Goal: Task Accomplishment & Management: Use online tool/utility

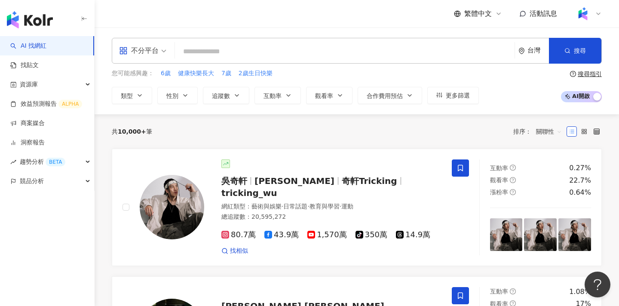
click at [334, 49] on input "search" at bounding box center [344, 51] width 332 height 16
click at [36, 123] on link "商案媒合" at bounding box center [27, 123] width 34 height 9
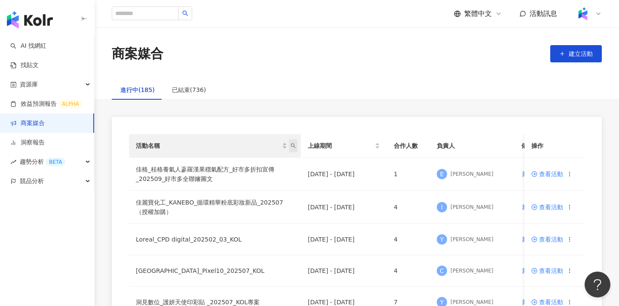
click at [293, 148] on span "活動名稱" at bounding box center [293, 145] width 9 height 13
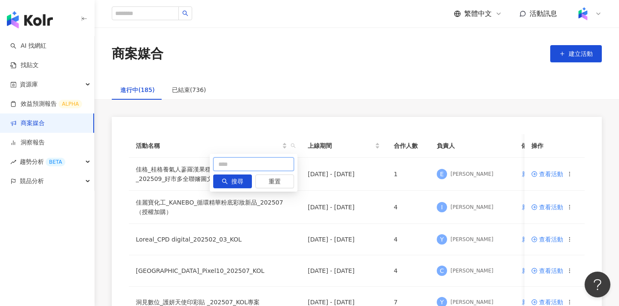
click at [274, 162] on input "text" at bounding box center [253, 164] width 81 height 14
type input "***"
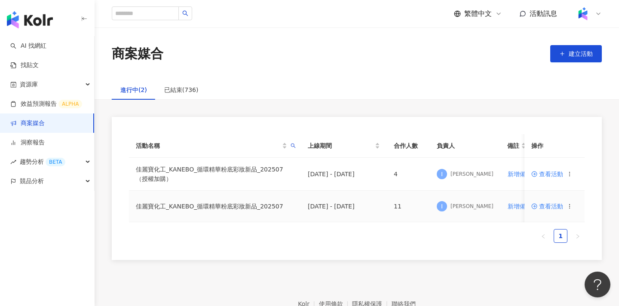
click at [545, 204] on span "查看活動" at bounding box center [547, 206] width 32 height 6
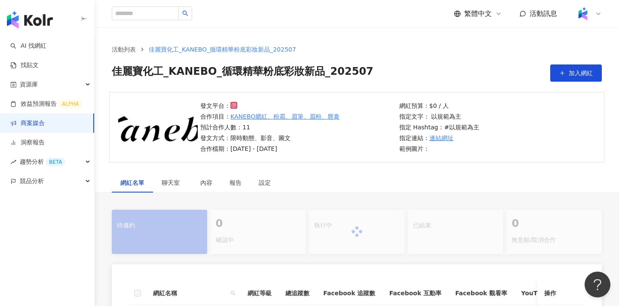
scroll to position [111, 0]
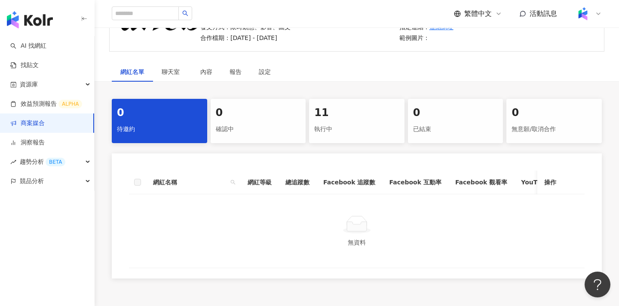
click at [341, 129] on div "執行中" at bounding box center [356, 129] width 85 height 15
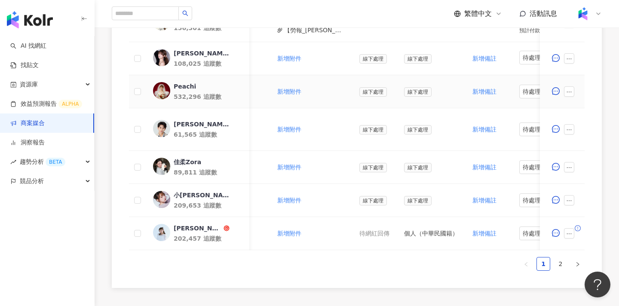
scroll to position [0, 414]
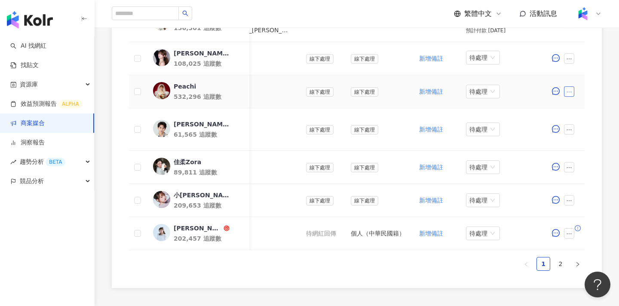
click at [567, 94] on icon "ellipsis" at bounding box center [569, 92] width 6 height 6
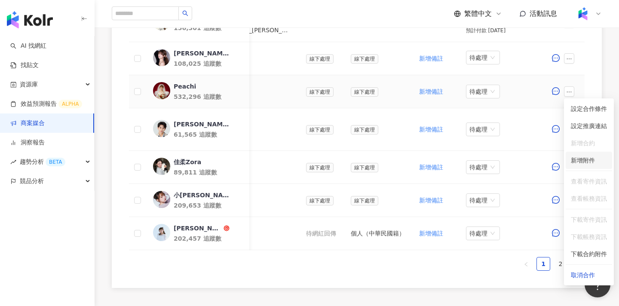
click at [581, 160] on span "新增附件" at bounding box center [582, 160] width 24 height 7
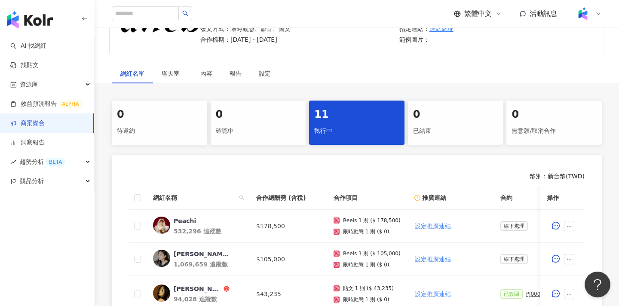
scroll to position [0, 0]
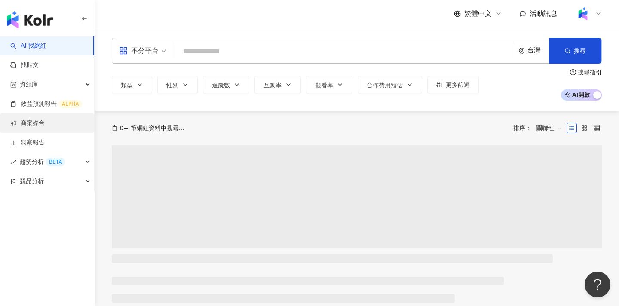
click at [45, 119] on link "商案媒合" at bounding box center [27, 123] width 34 height 9
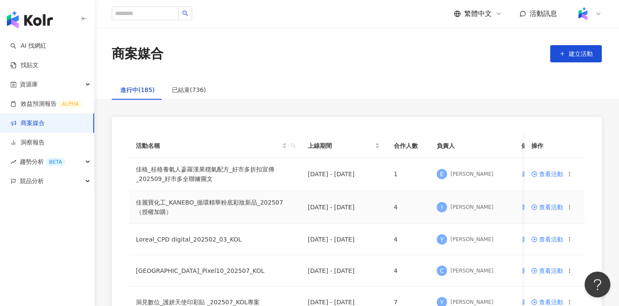
click at [555, 209] on span "查看活動" at bounding box center [547, 207] width 32 height 6
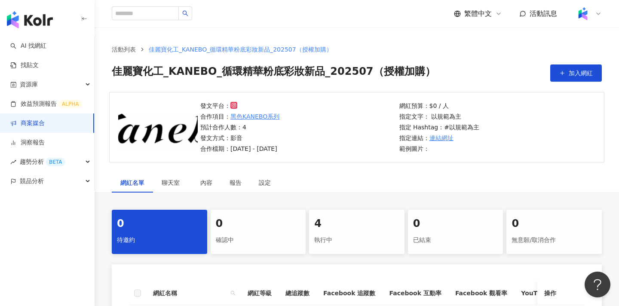
click at [345, 225] on div "4" at bounding box center [356, 223] width 85 height 15
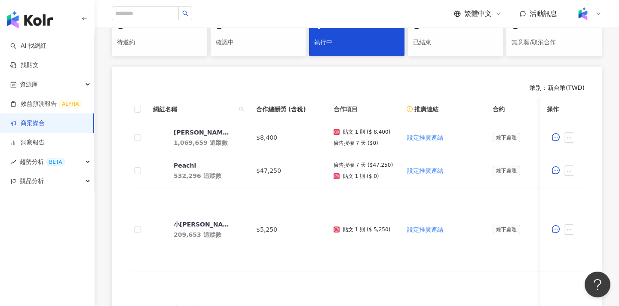
scroll to position [202, 0]
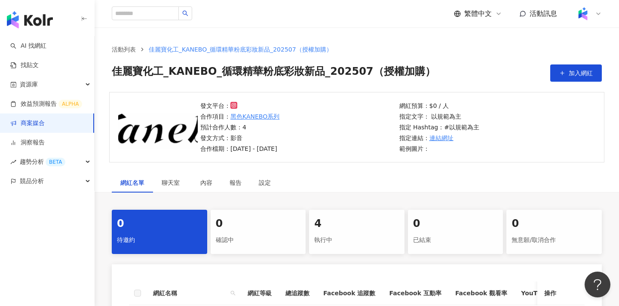
click at [45, 126] on link "商案媒合" at bounding box center [27, 123] width 34 height 9
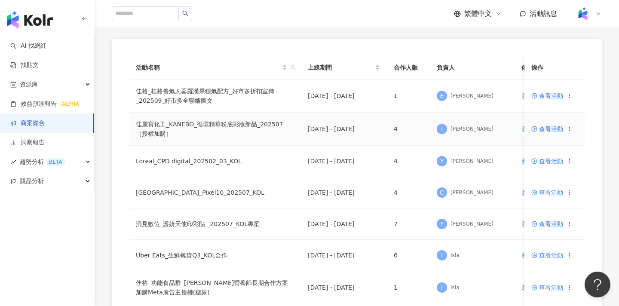
scroll to position [106, 0]
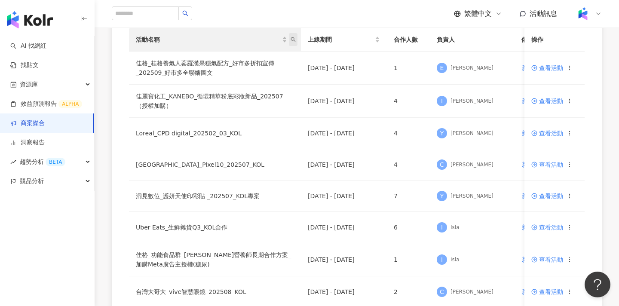
click at [292, 39] on icon "search" at bounding box center [292, 39] width 5 height 5
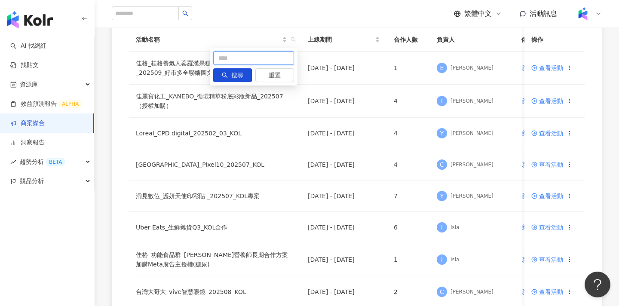
click at [242, 60] on input "text" at bounding box center [253, 58] width 81 height 14
type input "***"
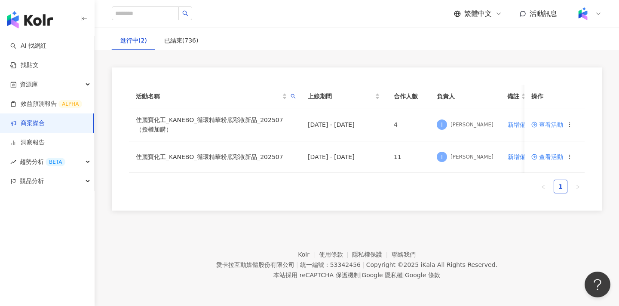
scroll to position [49, 0]
click at [549, 156] on span "查看活動" at bounding box center [547, 157] width 32 height 6
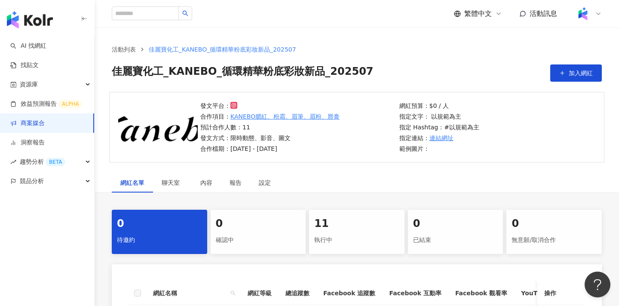
scroll to position [123, 0]
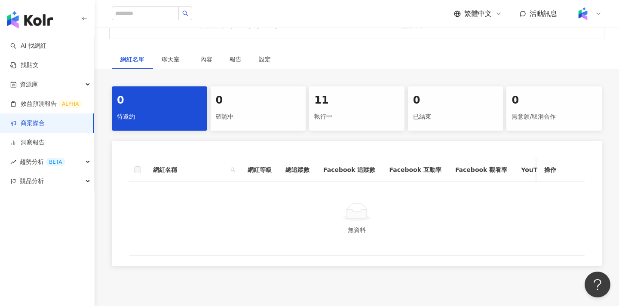
click at [355, 105] on div "11" at bounding box center [356, 100] width 85 height 15
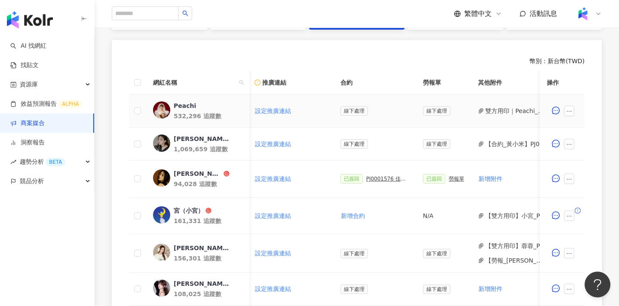
scroll to position [0, 414]
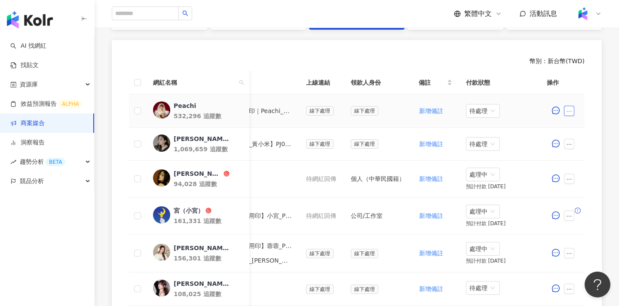
click at [569, 110] on icon "ellipsis" at bounding box center [569, 111] width 6 height 6
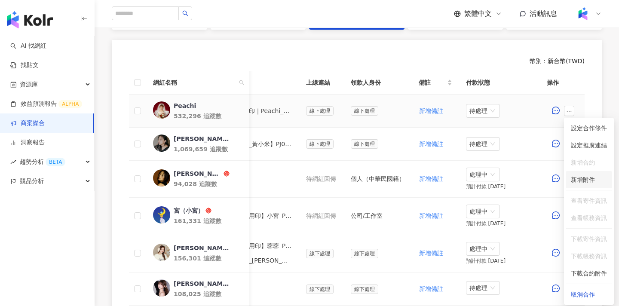
click at [583, 182] on span "新增附件" at bounding box center [582, 179] width 24 height 7
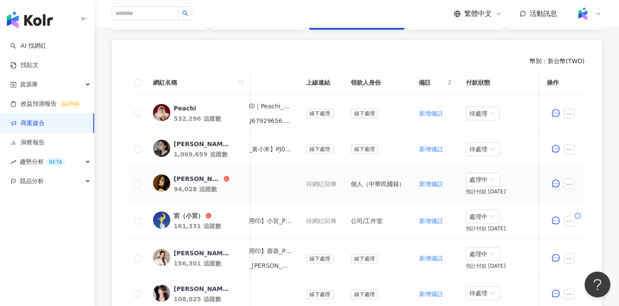
scroll to position [0, 279]
